Goal: Task Accomplishment & Management: Use online tool/utility

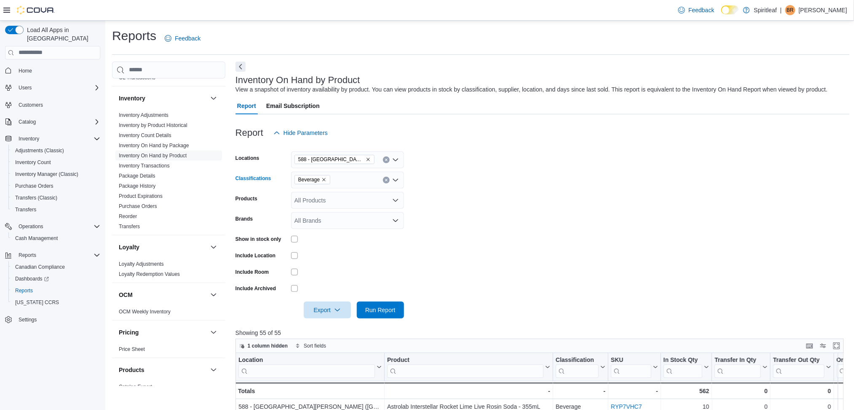
click at [326, 179] on icon "Remove Beverage from selection in this group" at bounding box center [324, 179] width 5 height 5
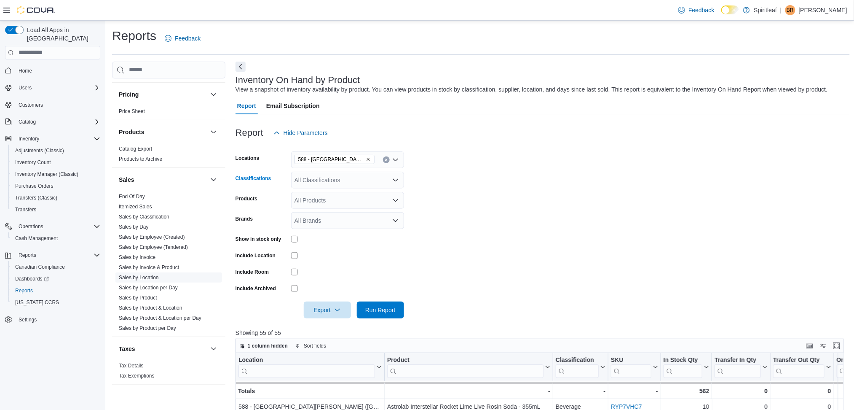
scroll to position [505, 0]
click at [156, 270] on link "Sales by Location" at bounding box center [139, 271] width 40 height 6
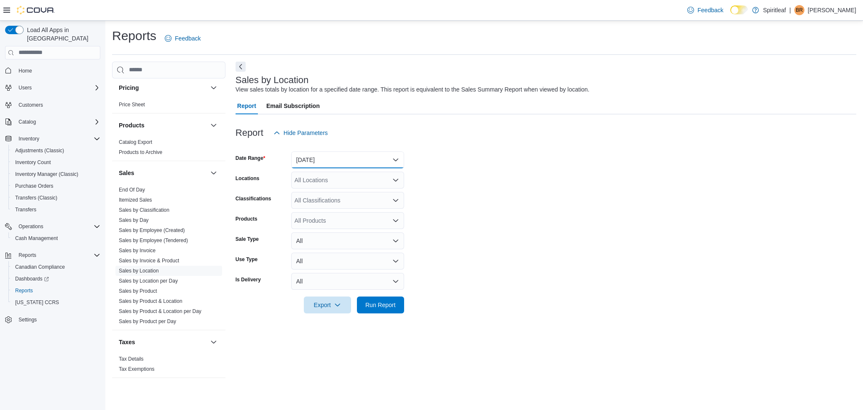
click at [339, 156] on button "[DATE]" at bounding box center [347, 159] width 113 height 17
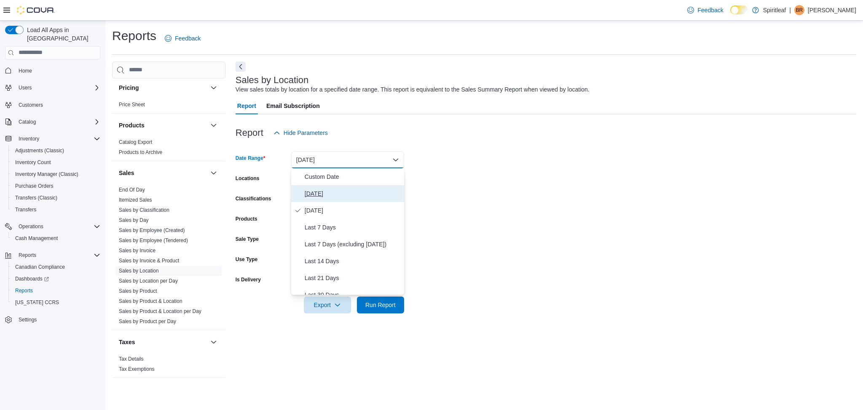
click at [318, 192] on span "[DATE]" at bounding box center [353, 193] width 96 height 10
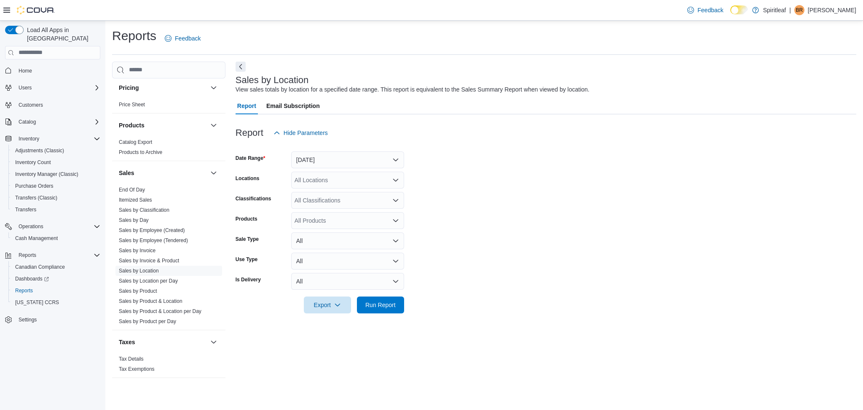
click at [422, 189] on form "Date Range [DATE] Locations All Locations Classifications All Classifications P…" at bounding box center [546, 227] width 621 height 172
click at [369, 180] on div "All Locations" at bounding box center [347, 180] width 113 height 17
type input "***"
click at [361, 193] on span "588 - [GEOGRAPHIC_DATA][PERSON_NAME] ([GEOGRAPHIC_DATA])" at bounding box center [418, 194] width 192 height 8
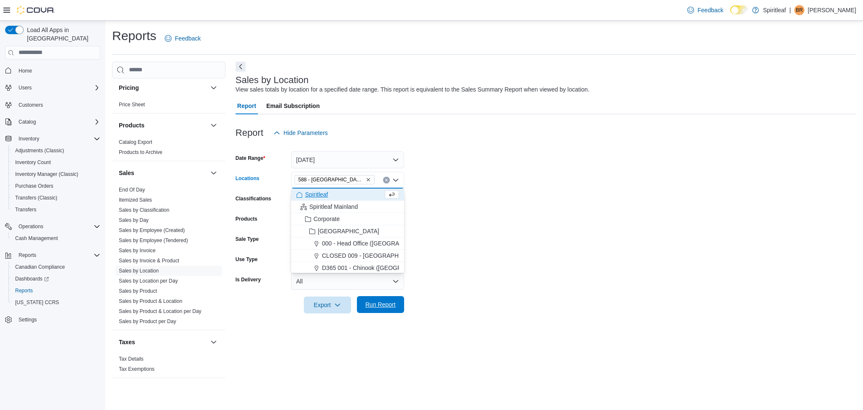
click at [382, 307] on span "Run Report" at bounding box center [380, 304] width 30 height 8
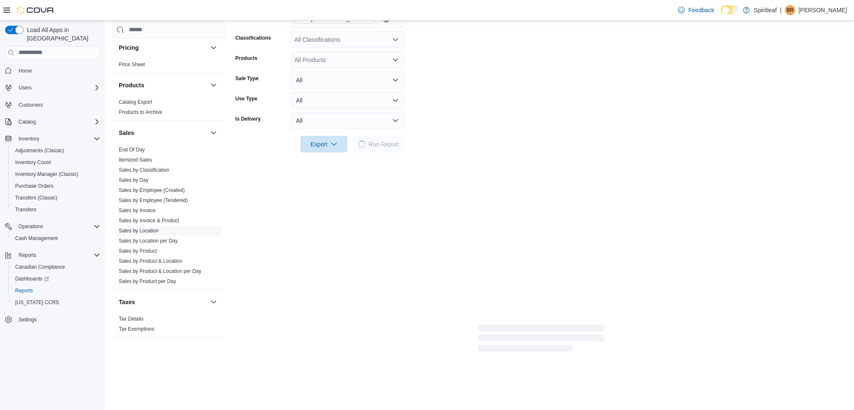
scroll to position [169, 0]
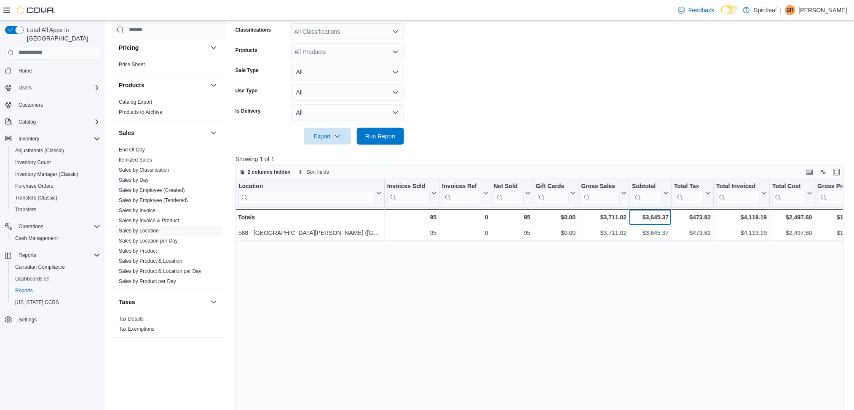
click at [422, 215] on div "$3,645.37" at bounding box center [650, 217] width 37 height 10
copy div "3,645.37"
